Goal: Task Accomplishment & Management: Manage account settings

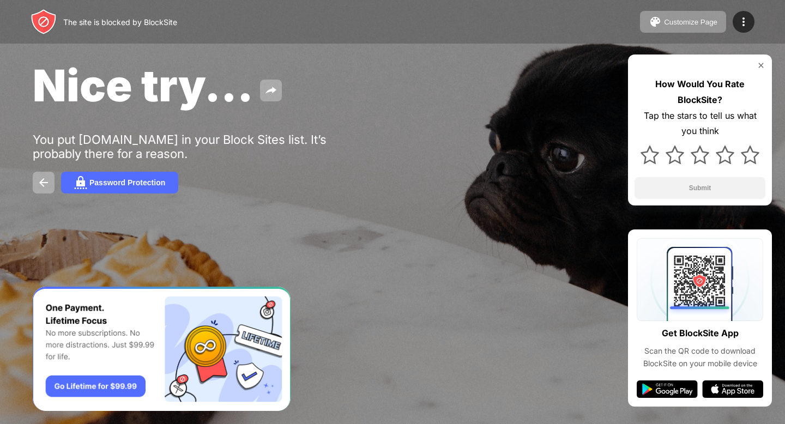
drag, startPoint x: 697, startPoint y: 27, endPoint x: 766, endPoint y: 37, distance: 70.4
click at [766, 37] on div "The site is blocked by BlockSite Customize Page Edit Block List Redirect Custom…" at bounding box center [392, 22] width 785 height 44
click at [747, 28] on img at bounding box center [743, 21] width 13 height 13
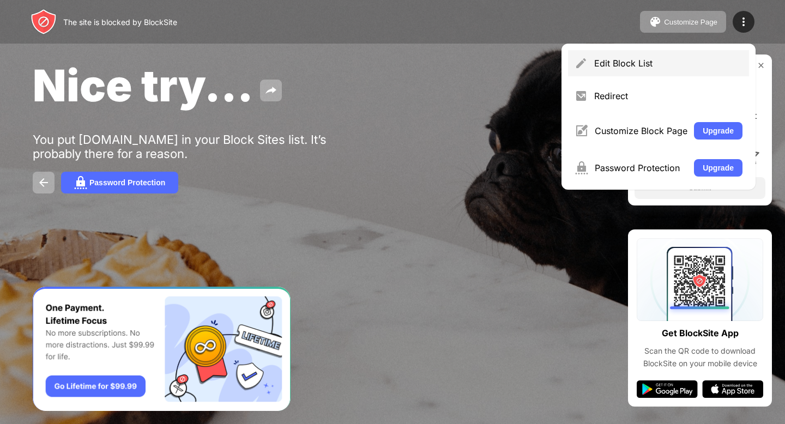
click at [640, 69] on div "Edit Block List" at bounding box center [658, 63] width 181 height 26
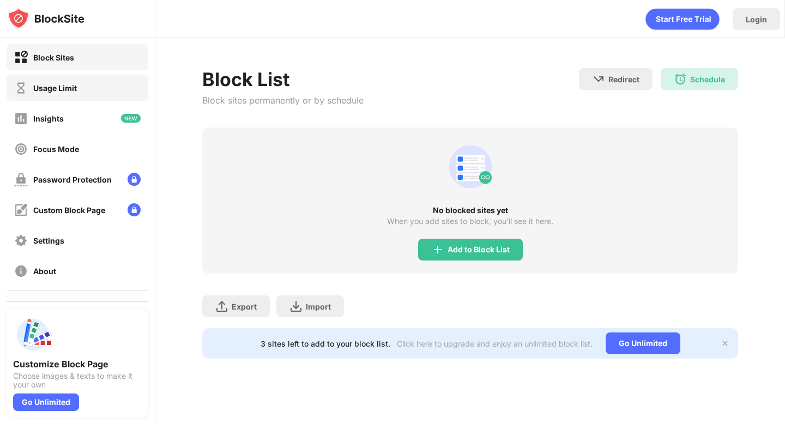
click at [96, 93] on div "Usage Limit" at bounding box center [78, 88] width 142 height 26
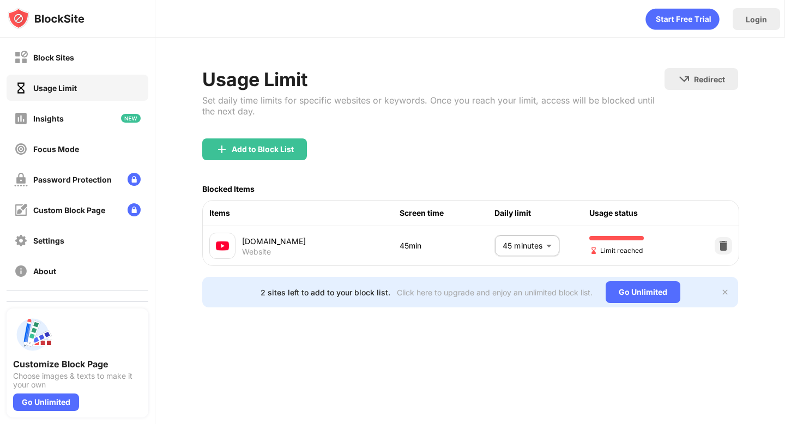
click at [524, 253] on body "Block Sites Usage Limit Insights Focus Mode Password Protection Custom Block Pa…" at bounding box center [392, 212] width 785 height 424
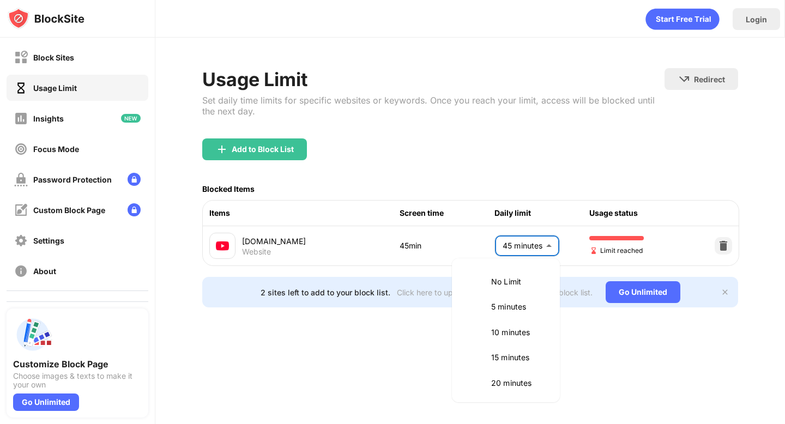
scroll to position [179, 0]
click at [506, 297] on li "40 minutes" at bounding box center [505, 304] width 95 height 25
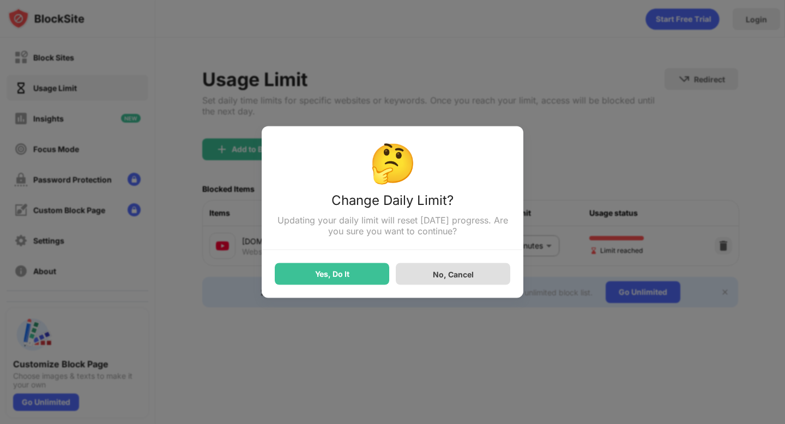
click at [444, 281] on div "No, Cancel" at bounding box center [453, 274] width 114 height 22
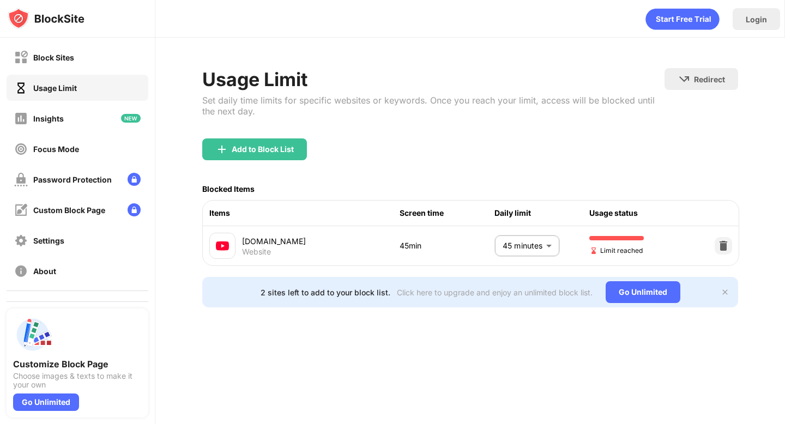
click at [529, 262] on div "[DOMAIN_NAME] Website 45min 45 minutes ** ​ Limit reached" at bounding box center [470, 245] width 535 height 39
click at [527, 250] on body "Block Sites Usage Limit Insights Focus Mode Password Protection Custom Block Pa…" at bounding box center [392, 212] width 785 height 424
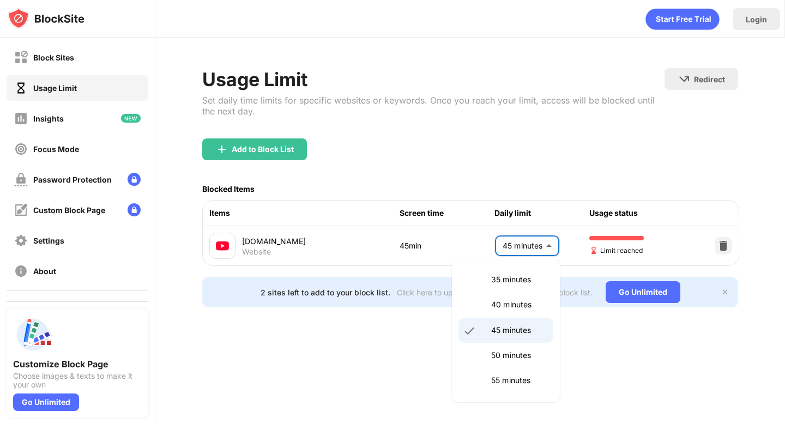
scroll to position [197, 0]
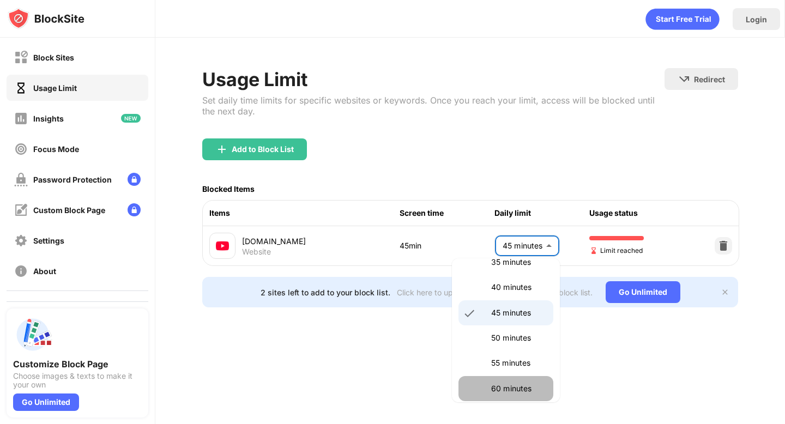
click at [506, 384] on p "60 minutes" at bounding box center [519, 389] width 56 height 12
type input "**"
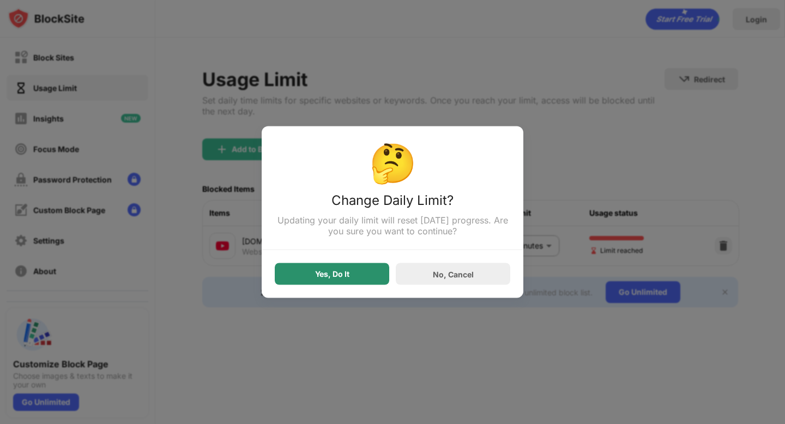
click at [372, 276] on div "Yes, Do It" at bounding box center [332, 274] width 114 height 22
